Goal: Use online tool/utility: Utilize a website feature to perform a specific function

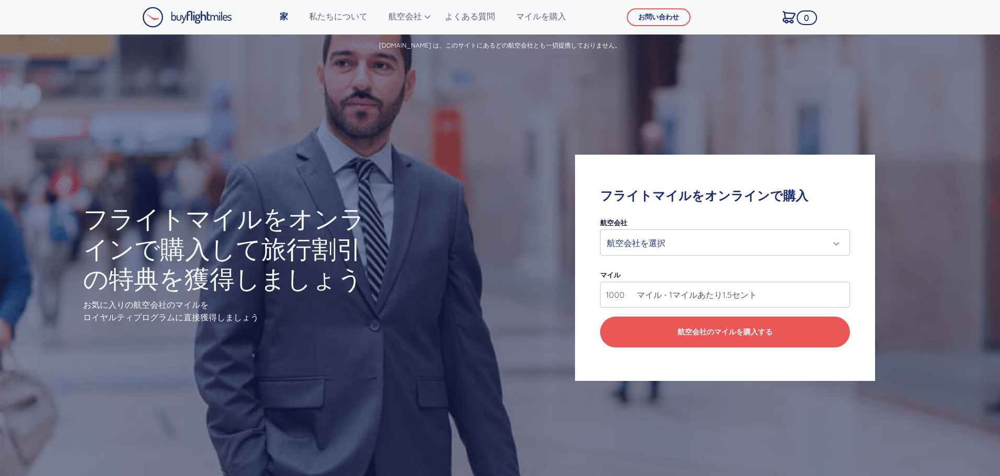
scroll to position [138, 0]
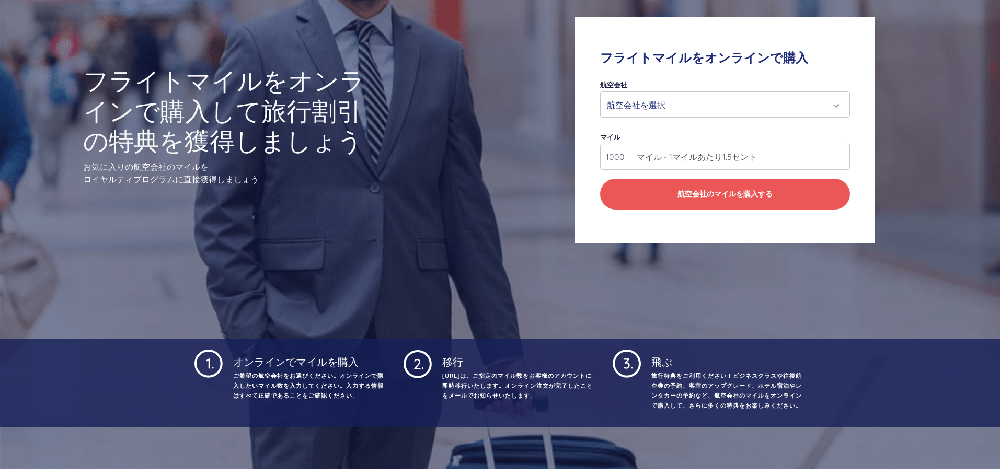
click at [690, 162] on font "マイル - 1マイルあたり1.5セント" at bounding box center [697, 157] width 120 height 10
click at [782, 115] on div "航空会社を選択" at bounding box center [721, 105] width 229 height 20
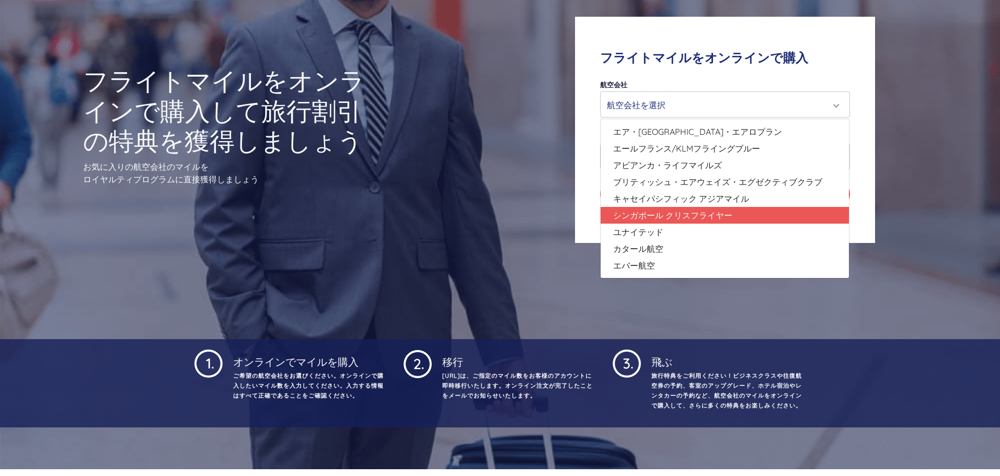
scroll to position [190, 0]
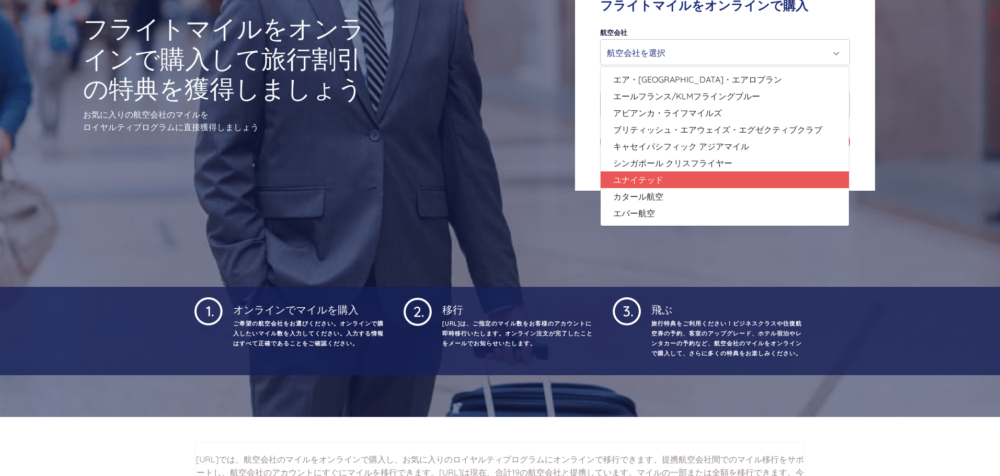
click at [729, 188] on link "ユナイテッド" at bounding box center [725, 179] width 248 height 17
select select "ユナイテッド"
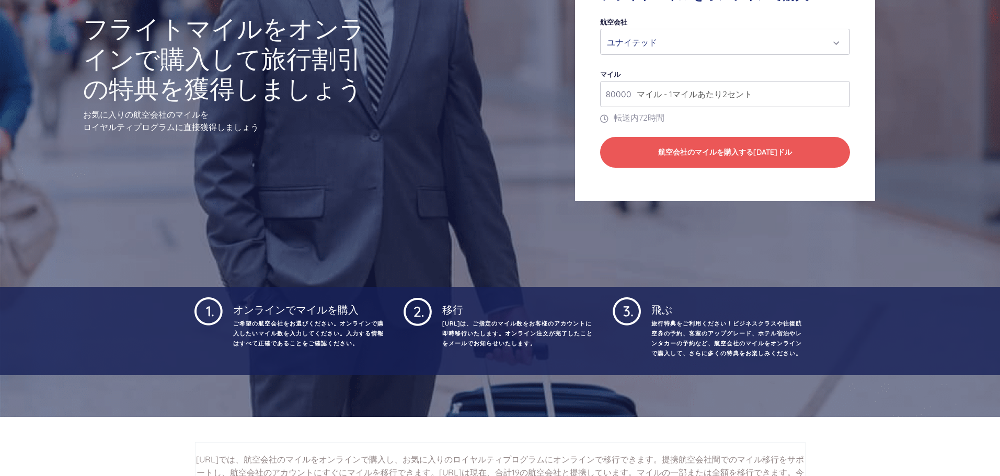
click at [734, 99] on font "マイル - 1マイルあたり2セント" at bounding box center [695, 94] width 116 height 10
click at [685, 99] on font "マイル - 1マイルあたり2セント" at bounding box center [695, 94] width 116 height 10
type input "81000"
click at [821, 107] on input "81000" at bounding box center [724, 94] width 249 height 26
click at [631, 107] on input "81000" at bounding box center [724, 94] width 249 height 26
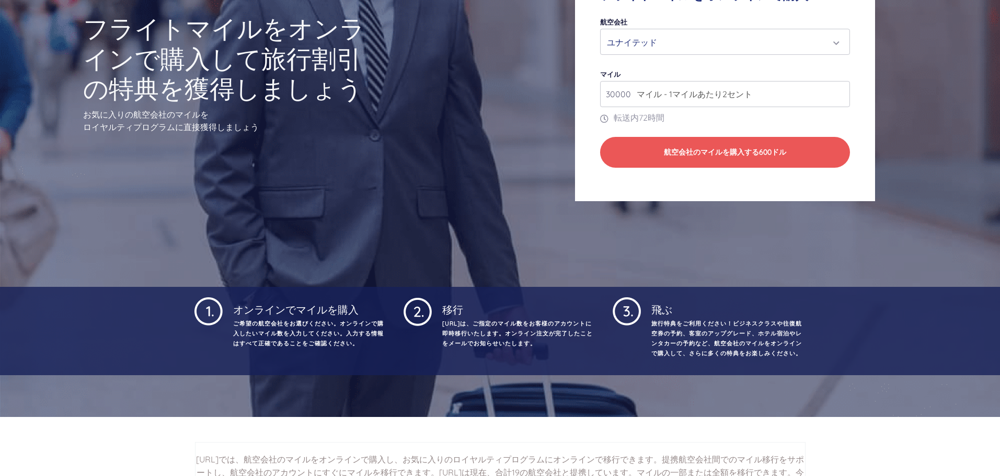
type input "30000"
click at [568, 251] on div "フライトマイルをオンラインで購入 航空会社 エア・[GEOGRAPHIC_DATA]・[GEOGRAPHIC_DATA] エールフランス/KLMフライングブル…" at bounding box center [725, 78] width 400 height 348
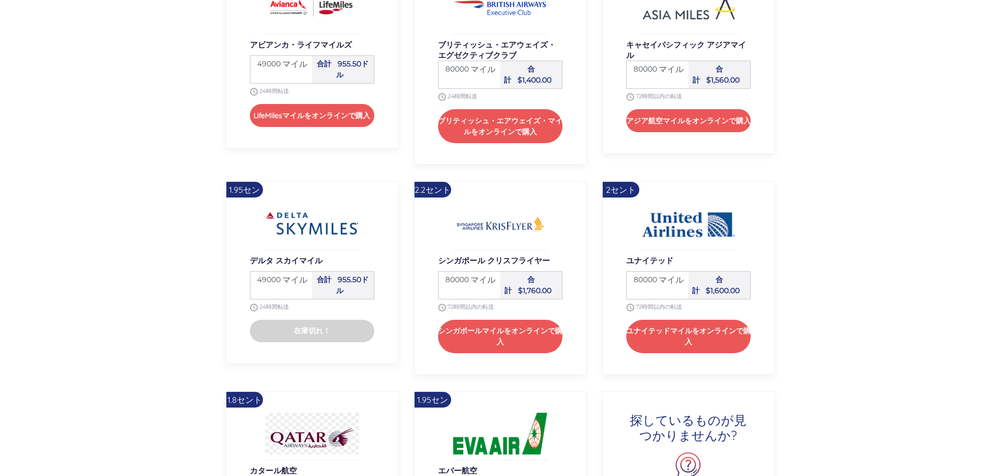
scroll to position [1184, 0]
